Goal: Transaction & Acquisition: Purchase product/service

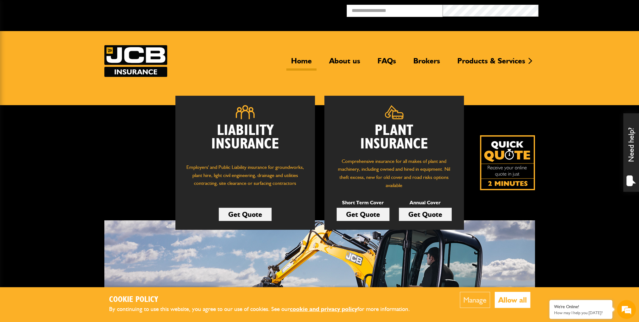
click at [363, 212] on link "Get Quote" at bounding box center [362, 214] width 53 height 13
